Goal: Information Seeking & Learning: Learn about a topic

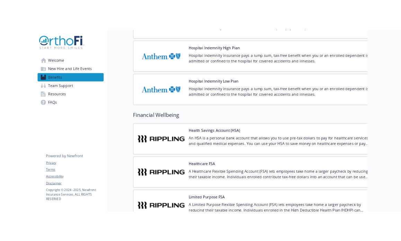
scroll to position [1038, 0]
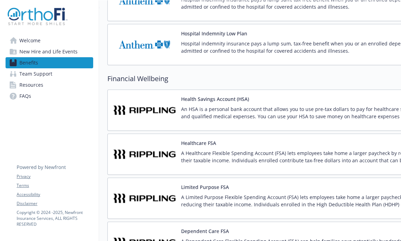
click at [151, 102] on img at bounding box center [144, 109] width 62 height 29
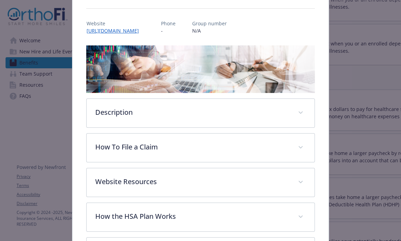
scroll to position [90, 0]
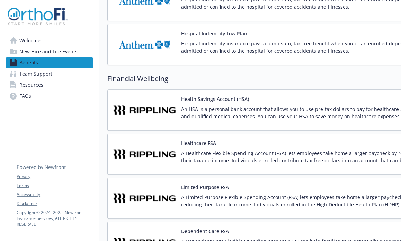
click at [29, 63] on span "Benefits" at bounding box center [28, 62] width 19 height 11
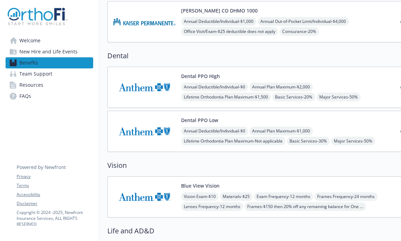
scroll to position [69, 0]
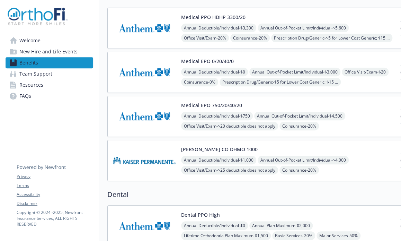
click at [36, 43] on span "Welcome" at bounding box center [29, 40] width 21 height 11
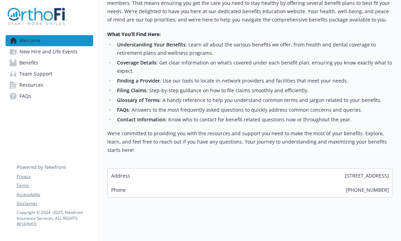
scroll to position [183, 0]
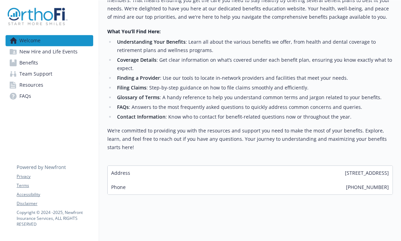
click at [33, 62] on span "Benefits" at bounding box center [28, 62] width 19 height 11
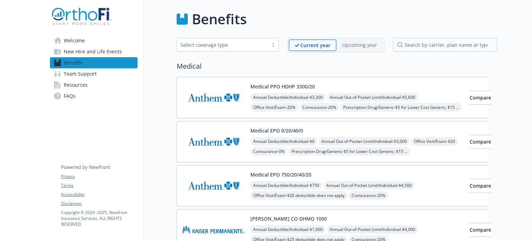
click at [76, 53] on span "New Hire and Life Events" at bounding box center [93, 51] width 58 height 11
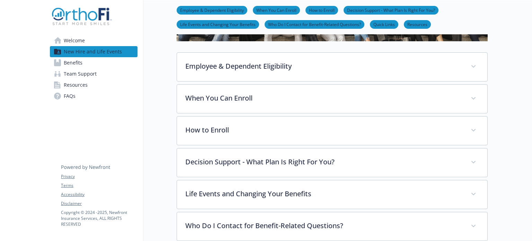
scroll to position [69, 0]
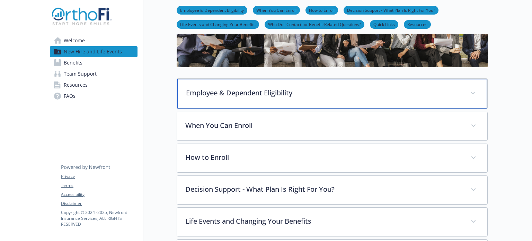
click at [363, 90] on p "Employee & Dependent Eligibility" at bounding box center [323, 93] width 275 height 10
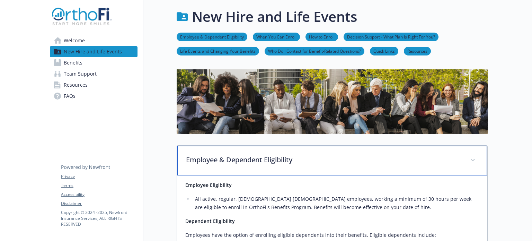
scroll to position [0, 0]
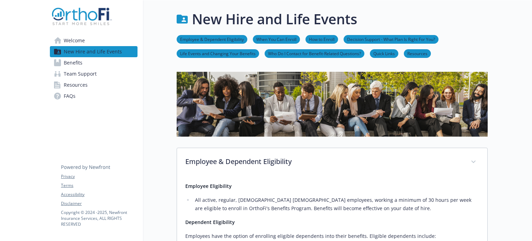
click at [70, 67] on span "Benefits" at bounding box center [73, 62] width 19 height 11
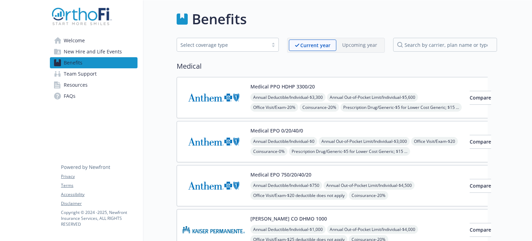
click at [268, 45] on div at bounding box center [273, 45] width 10 height 6
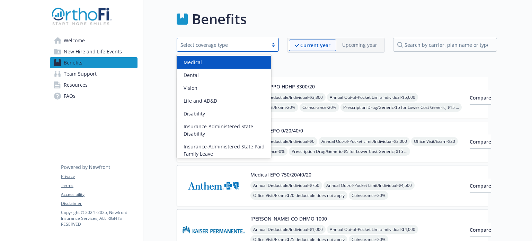
click at [268, 45] on div at bounding box center [273, 45] width 10 height 6
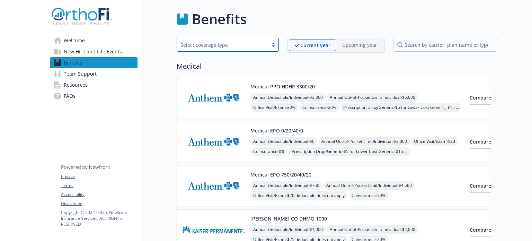
click at [268, 45] on div at bounding box center [273, 45] width 10 height 6
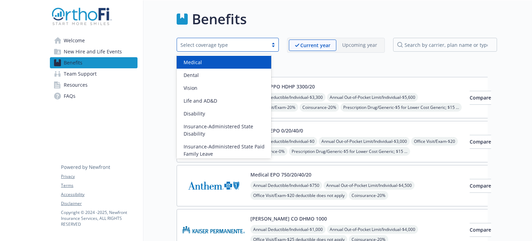
click at [252, 59] on div "Medical" at bounding box center [224, 61] width 86 height 7
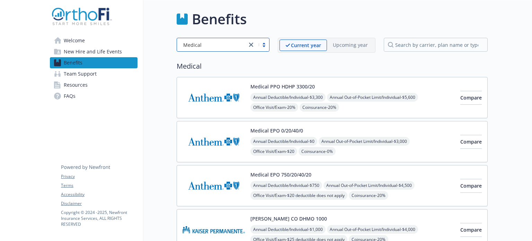
click at [82, 40] on span "Welcome" at bounding box center [74, 40] width 21 height 11
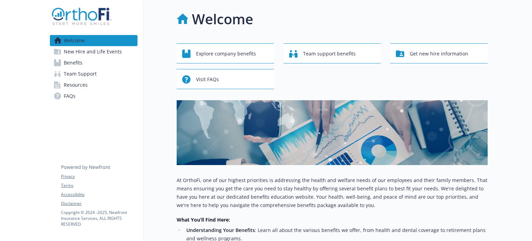
click at [81, 59] on span "Benefits" at bounding box center [73, 62] width 19 height 11
